Goal: Navigation & Orientation: Find specific page/section

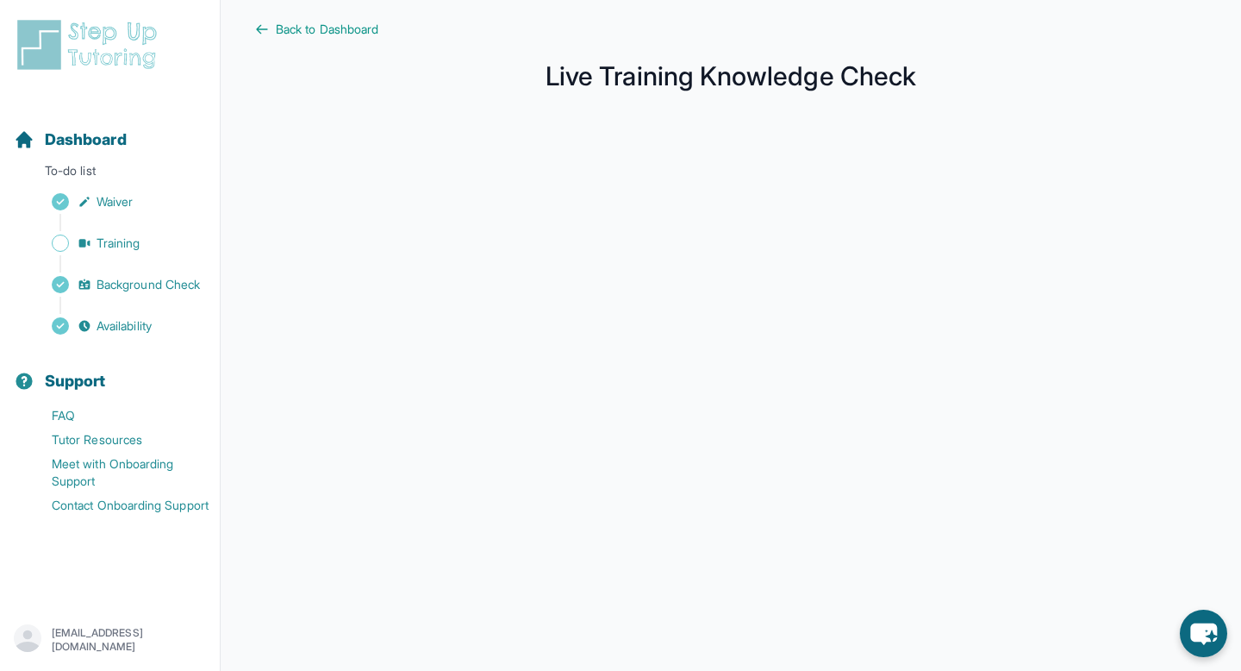
scroll to position [246, 0]
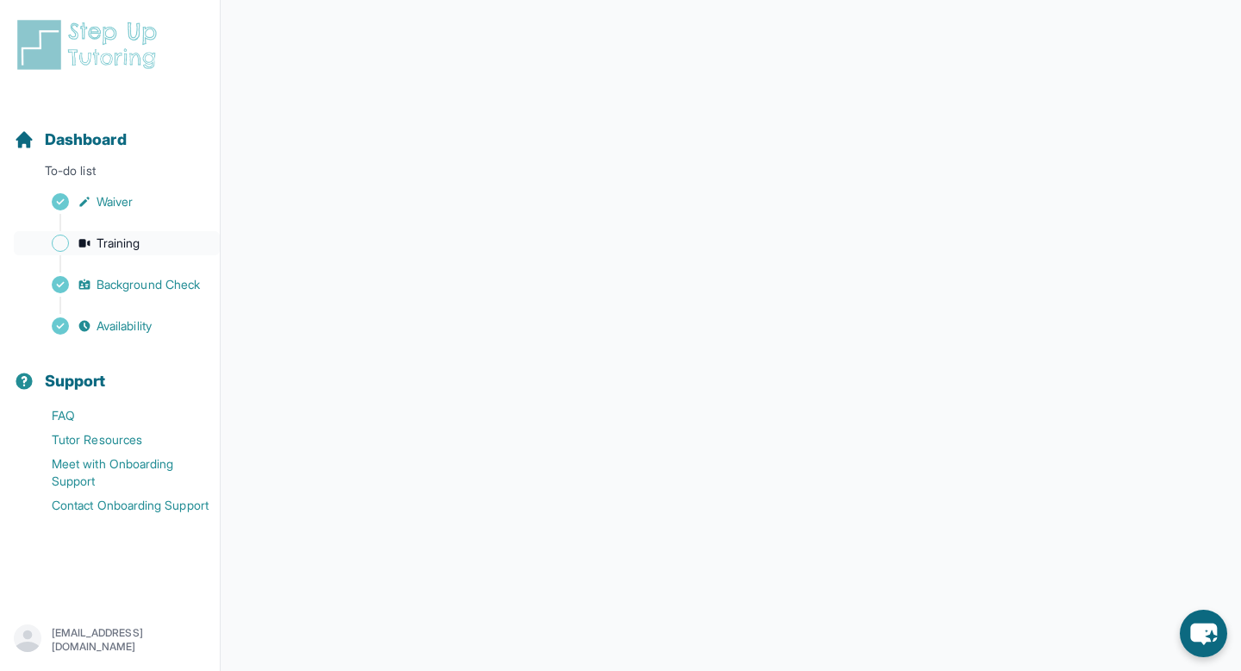
click at [115, 247] on span "Training" at bounding box center [119, 242] width 44 height 17
click at [128, 203] on span "Waiver" at bounding box center [115, 201] width 36 height 17
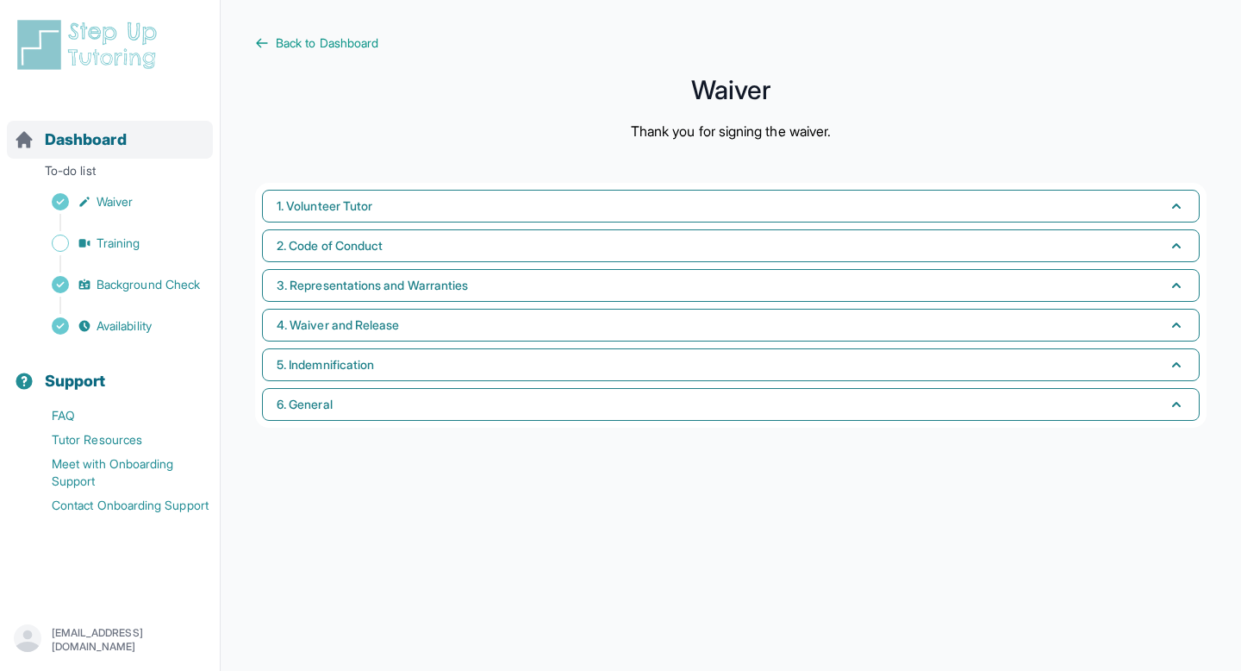
click at [110, 138] on span "Dashboard" at bounding box center [86, 140] width 82 height 24
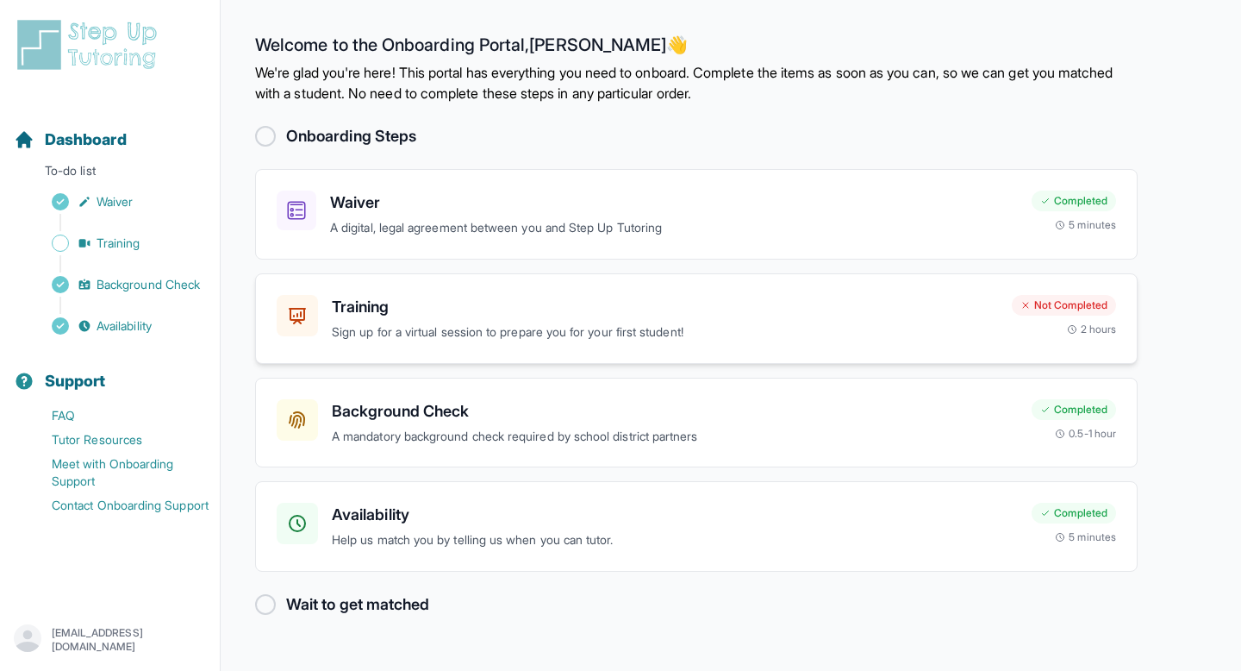
click at [587, 322] on p "Sign up for a virtual session to prepare you for your first student!" at bounding box center [665, 332] width 666 height 20
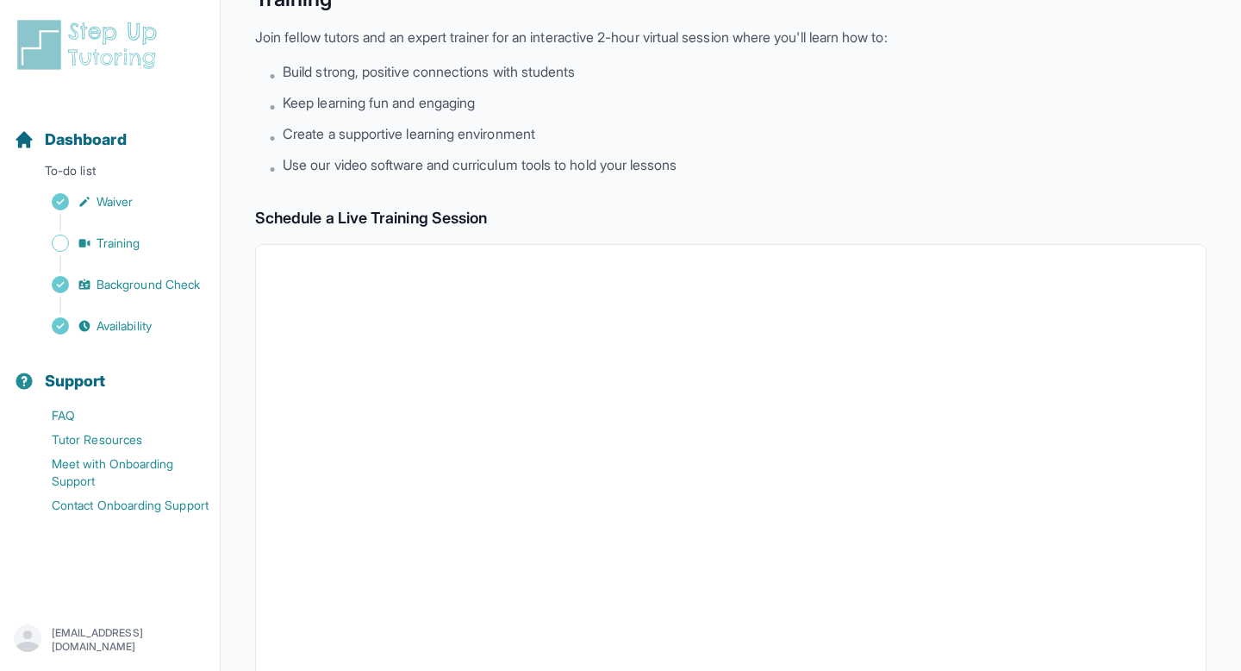
scroll to position [109, 0]
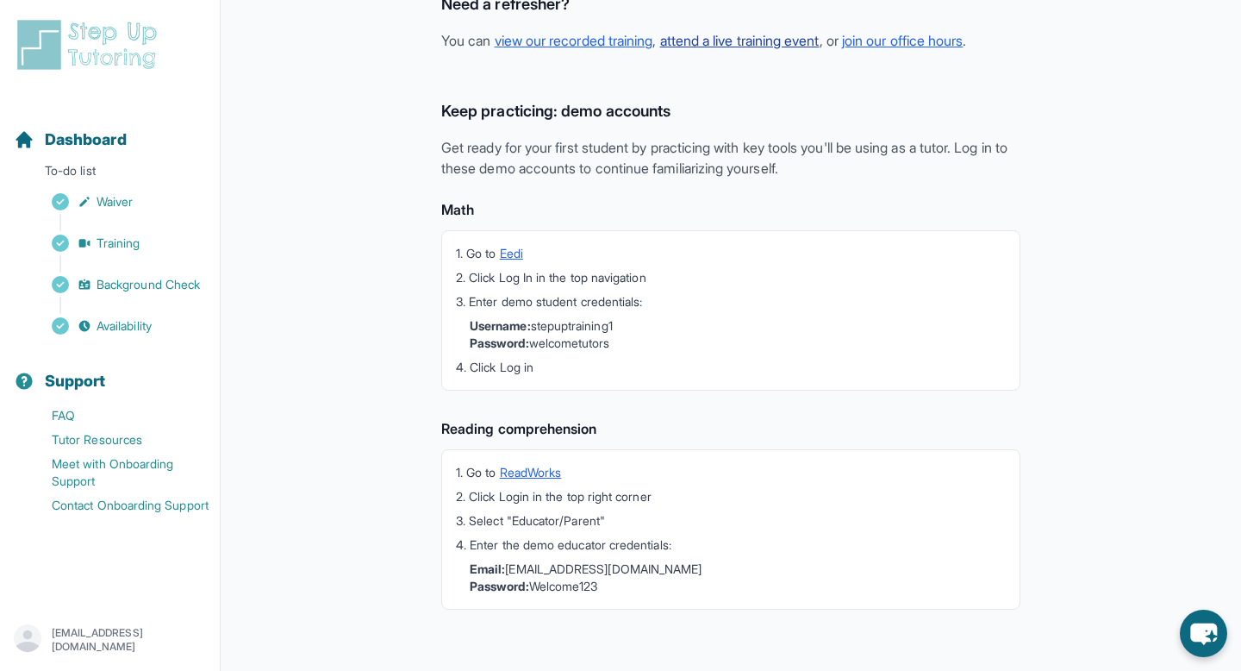
scroll to position [415, 0]
click at [124, 253] on link "Training" at bounding box center [117, 243] width 206 height 24
click at [127, 250] on span "Training" at bounding box center [119, 242] width 44 height 17
click at [116, 202] on span "Waiver" at bounding box center [115, 201] width 36 height 17
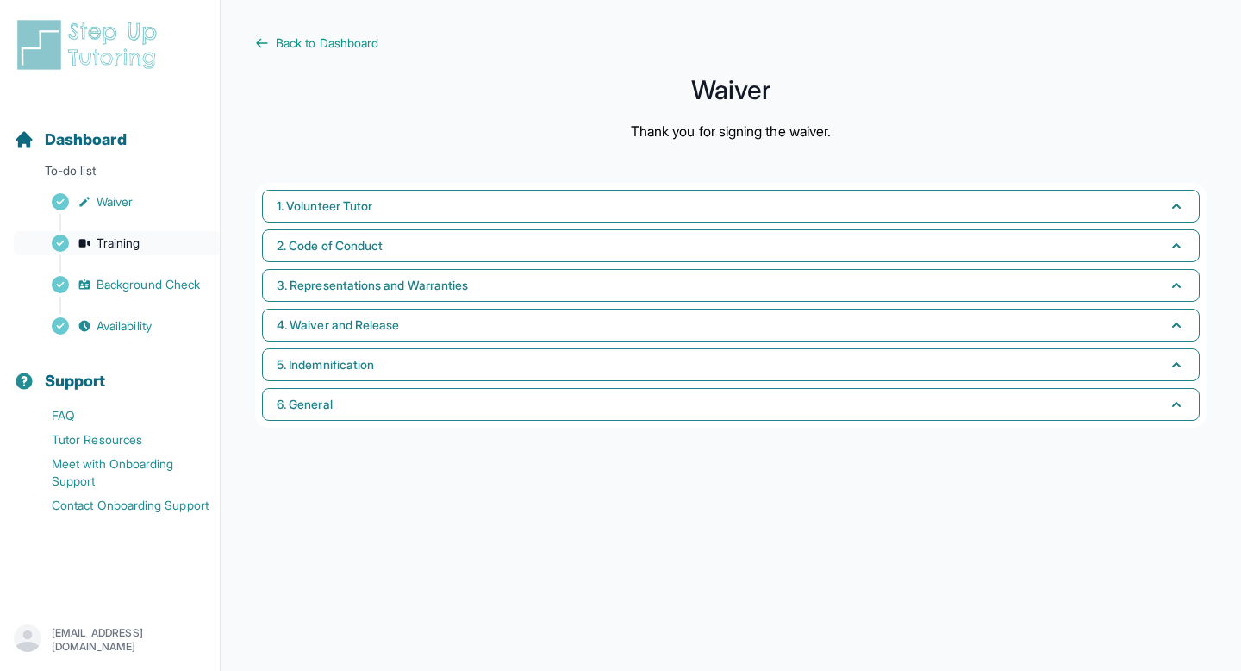
click at [126, 235] on span "Training" at bounding box center [119, 242] width 44 height 17
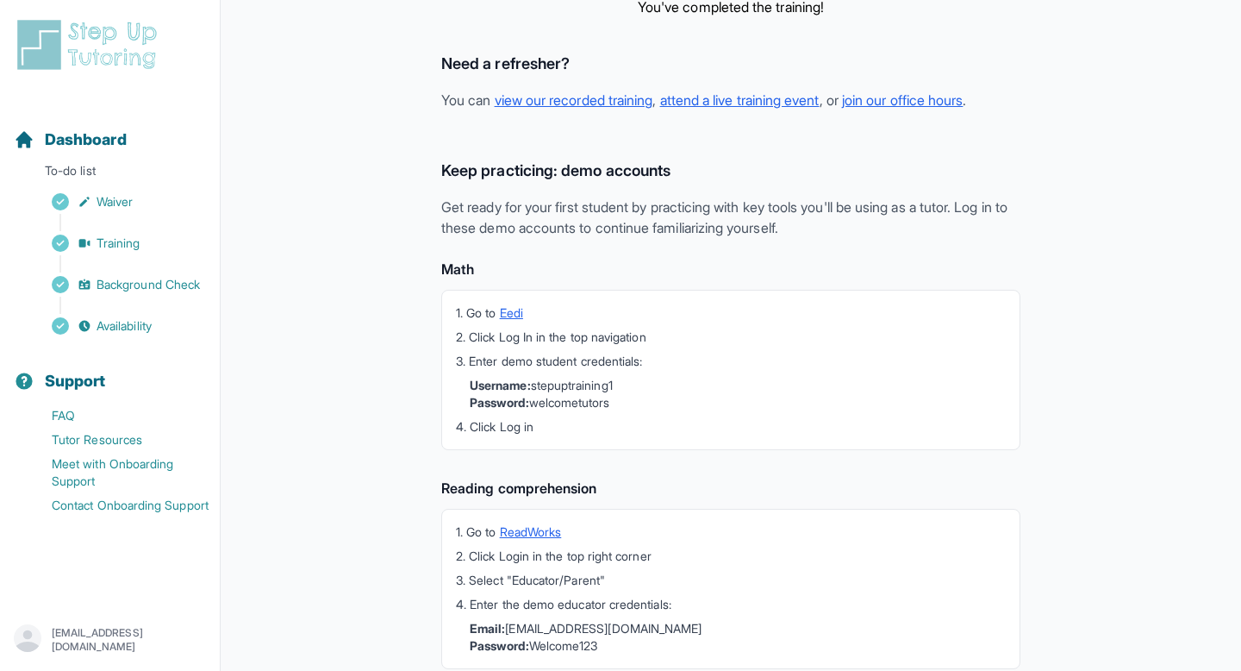
scroll to position [327, 0]
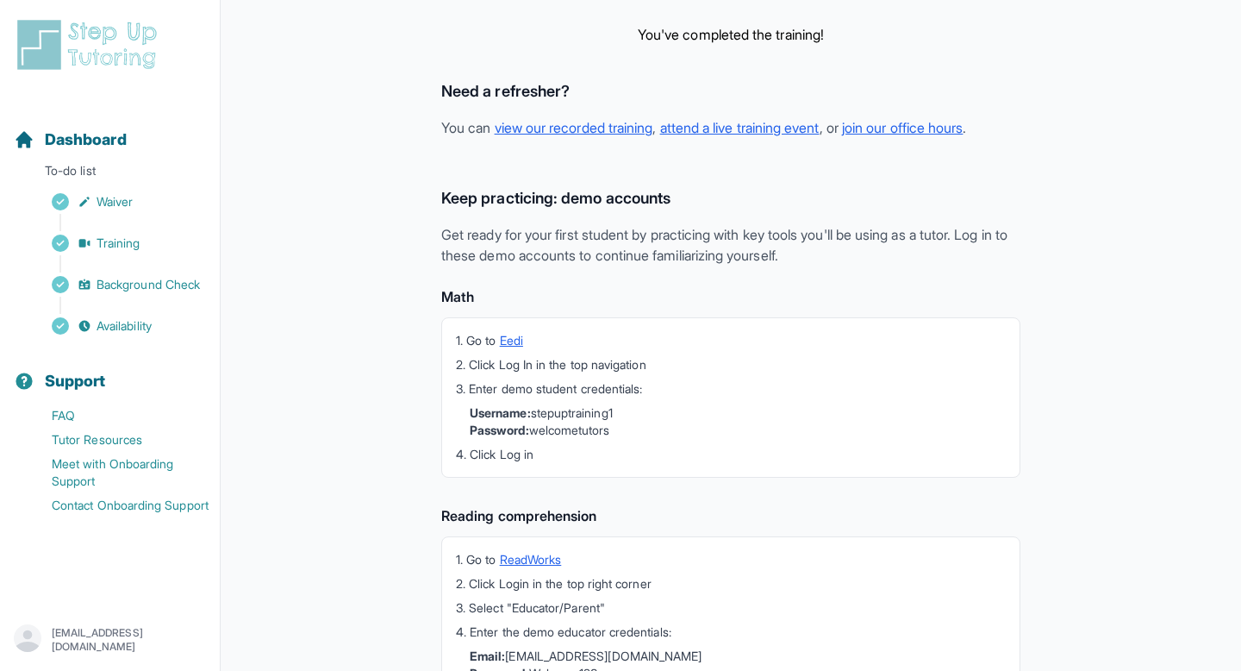
click at [653, 278] on div "Keep practicing: demo accounts Get ready for your first student by practicing w…" at bounding box center [730, 455] width 579 height 538
